Goal: Transaction & Acquisition: Register for event/course

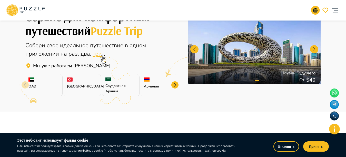
scroll to position [147, 0]
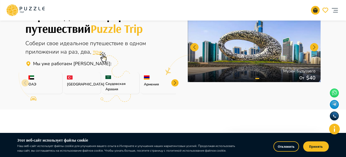
click at [174, 83] on div at bounding box center [174, 82] width 7 height 7
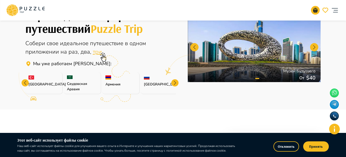
click at [174, 83] on div at bounding box center [174, 82] width 7 height 7
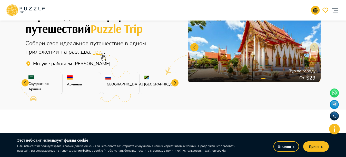
click at [174, 83] on div at bounding box center [174, 82] width 7 height 7
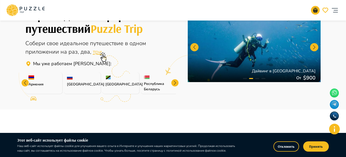
click at [174, 85] on div at bounding box center [174, 82] width 7 height 7
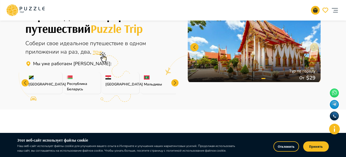
click at [174, 85] on div at bounding box center [174, 82] width 7 height 7
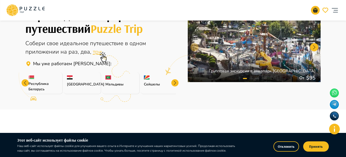
click at [174, 85] on div at bounding box center [174, 82] width 7 height 7
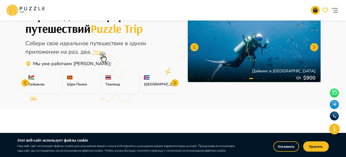
click at [174, 85] on div at bounding box center [174, 82] width 7 height 7
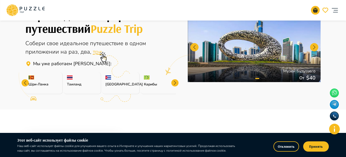
click at [174, 85] on div at bounding box center [174, 82] width 7 height 7
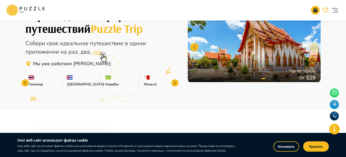
click at [174, 85] on div at bounding box center [174, 82] width 7 height 7
click at [174, 85] on p "[GEOGRAPHIC_DATA]" at bounding box center [159, 84] width 31 height 5
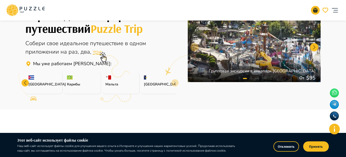
click at [174, 85] on p "[GEOGRAPHIC_DATA]" at bounding box center [159, 84] width 31 height 5
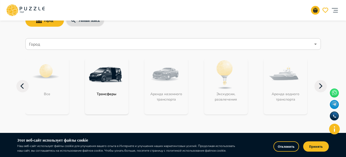
scroll to position [0, 0]
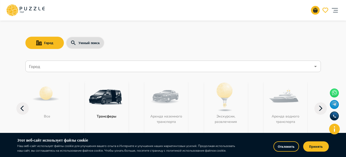
click at [234, 63] on input "Город" at bounding box center [169, 67] width 283 height 10
click at [335, 13] on icon "account of current user" at bounding box center [335, 10] width 10 height 10
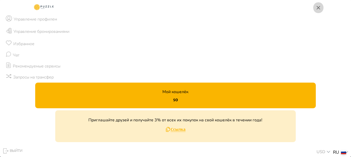
click at [319, 8] on icon "button" at bounding box center [318, 8] width 6 height 6
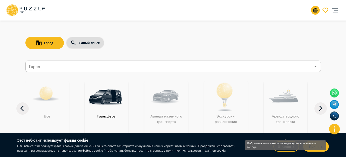
click at [310, 148] on button "Принять" at bounding box center [316, 146] width 26 height 10
click at [338, 16] on button "account of current user" at bounding box center [335, 10] width 10 height 16
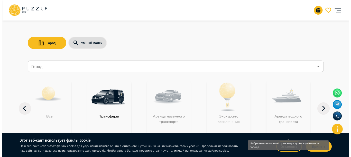
click p "Управление профилем"
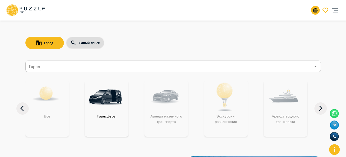
click at [267, 70] on input "Город" at bounding box center [169, 67] width 283 height 10
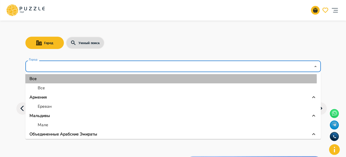
click at [43, 80] on div "Все" at bounding box center [173, 79] width 287 height 6
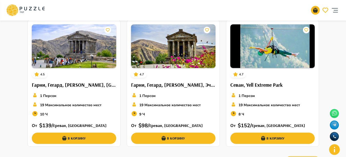
scroll to position [791, 0]
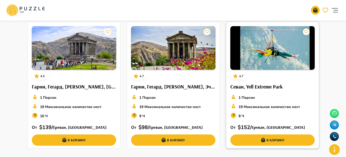
click at [275, 56] on img at bounding box center [272, 48] width 84 height 44
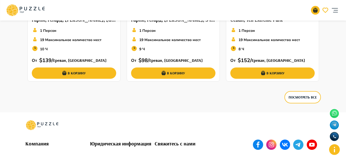
scroll to position [856, 0]
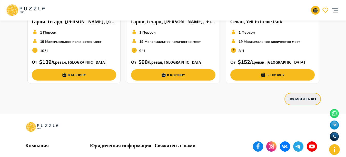
click at [294, 94] on button "Посмотреть все" at bounding box center [303, 99] width 36 height 12
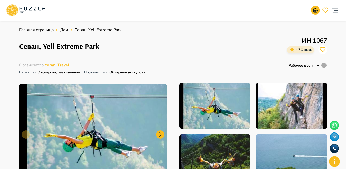
click at [337, 6] on icon "account of current user" at bounding box center [335, 10] width 10 height 10
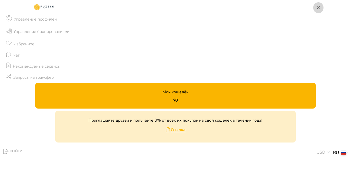
click at [314, 9] on button "button" at bounding box center [318, 7] width 10 height 11
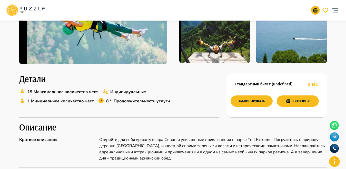
scroll to position [89, 0]
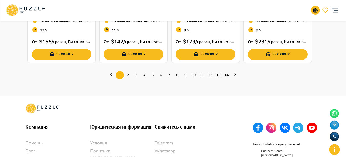
scroll to position [259, 0]
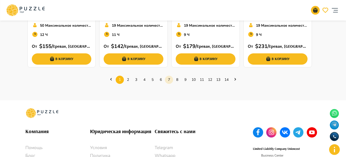
click at [168, 80] on link "7" at bounding box center [169, 80] width 8 height 8
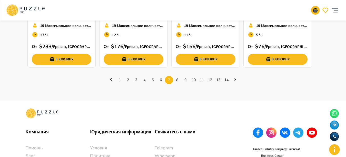
scroll to position [263, 0]
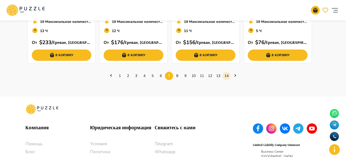
click at [226, 76] on link "14" at bounding box center [227, 76] width 8 height 8
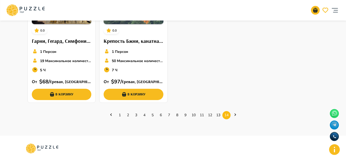
scroll to position [222, 0]
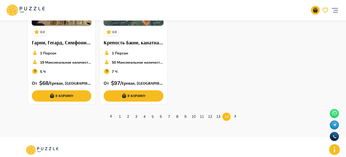
click at [237, 114] on link "Next page" at bounding box center [235, 117] width 8 height 6
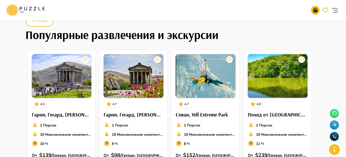
scroll to position [0, 0]
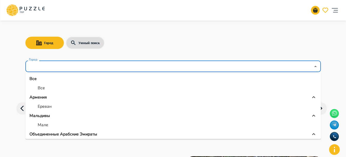
click at [148, 67] on input "Город" at bounding box center [169, 67] width 283 height 10
click at [47, 133] on p "Объединенные Арабские Эмираты" at bounding box center [64, 134] width 68 height 6
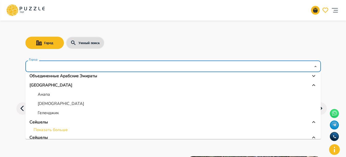
scroll to position [51, 0]
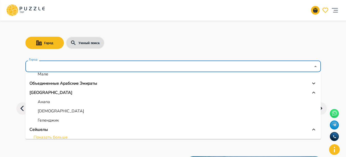
click at [44, 83] on p "Объединенные Арабские Эмираты" at bounding box center [64, 83] width 68 height 6
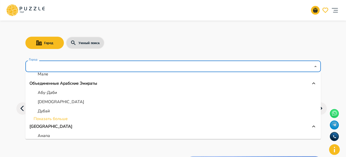
click at [43, 109] on p "Дубай" at bounding box center [44, 111] width 12 height 6
type input "*****"
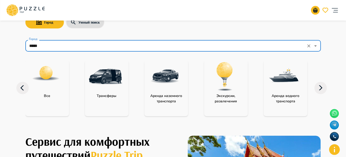
scroll to position [0, 0]
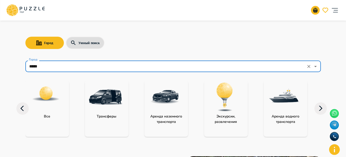
click at [294, 95] on img at bounding box center [284, 96] width 33 height 33
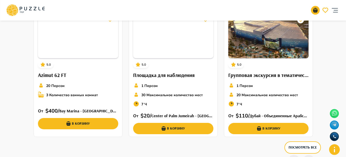
scroll to position [382, 0]
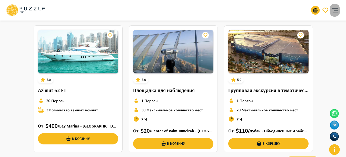
click at [337, 9] on icon "account of current user" at bounding box center [335, 10] width 10 height 10
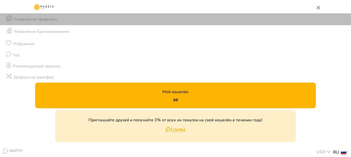
click at [29, 18] on p "Управление профилем" at bounding box center [35, 19] width 43 height 6
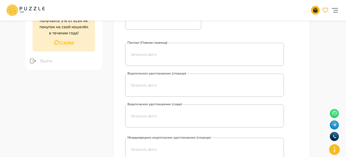
scroll to position [125, 0]
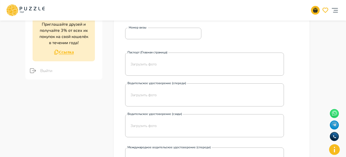
click at [41, 68] on span "Выйти" at bounding box center [69, 71] width 58 height 6
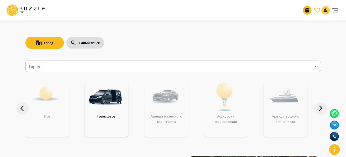
click at [326, 7] on button "notifications" at bounding box center [326, 10] width 8 height 8
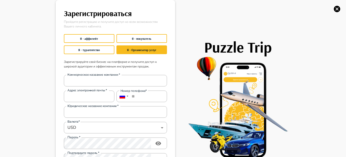
click at [324, 8] on div "Зарегистрироваться Пройдите регистрацию и получите доступ ко всем возможностям …" at bounding box center [173, 78] width 346 height 157
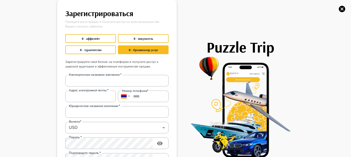
type input "**********"
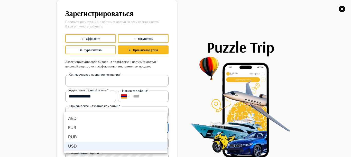
click at [40, 125] on div at bounding box center [175, 78] width 351 height 157
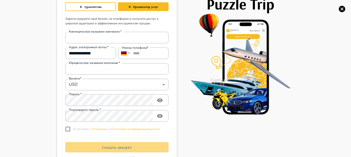
scroll to position [43, 0]
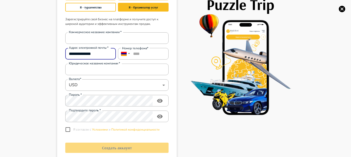
drag, startPoint x: 95, startPoint y: 53, endPoint x: 65, endPoint y: 52, distance: 29.5
click at [65, 52] on input "**********" at bounding box center [90, 54] width 51 height 10
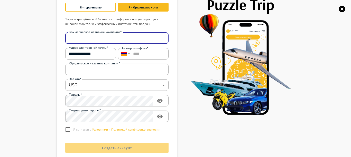
click at [100, 36] on input "Коммерческое название компании   *" at bounding box center [116, 38] width 103 height 10
click at [68, 53] on div "**********" at bounding box center [90, 54] width 51 height 12
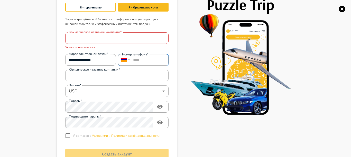
click at [150, 61] on input "****" at bounding box center [143, 60] width 51 height 12
click at [130, 75] on input "Юридическое название компании   *" at bounding box center [116, 75] width 103 height 10
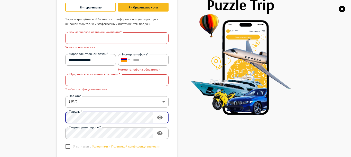
click at [110, 111] on div "Пароль   * Пароль   *" at bounding box center [115, 117] width 105 height 14
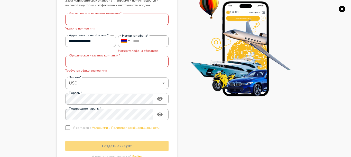
scroll to position [61, 0]
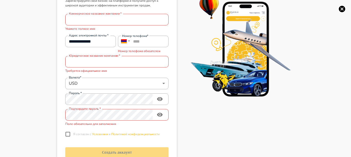
click at [66, 128] on div "**********" at bounding box center [115, 75] width 105 height 130
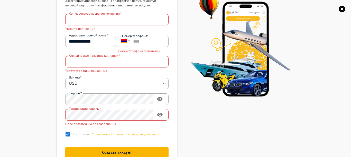
click at [99, 133] on span "Условиями" at bounding box center [100, 134] width 16 height 4
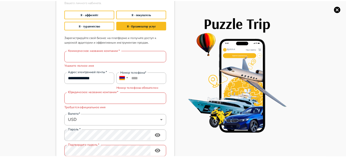
scroll to position [22, 0]
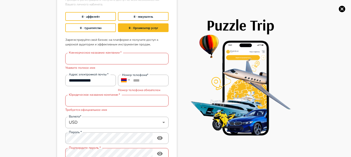
click at [59, 44] on main "**********" at bounding box center [117, 96] width 116 height 233
click at [344, 10] on icon "button" at bounding box center [342, 9] width 6 height 6
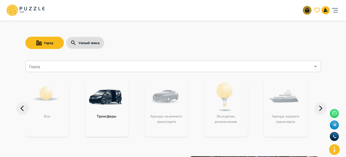
click at [307, 9] on icon "basket" at bounding box center [307, 10] width 6 height 6
click at [325, 11] on icon "notifications" at bounding box center [325, 11] width 3 height 2
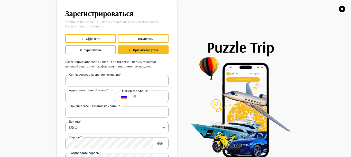
type input "**********"
